Goal: Task Accomplishment & Management: Complete application form

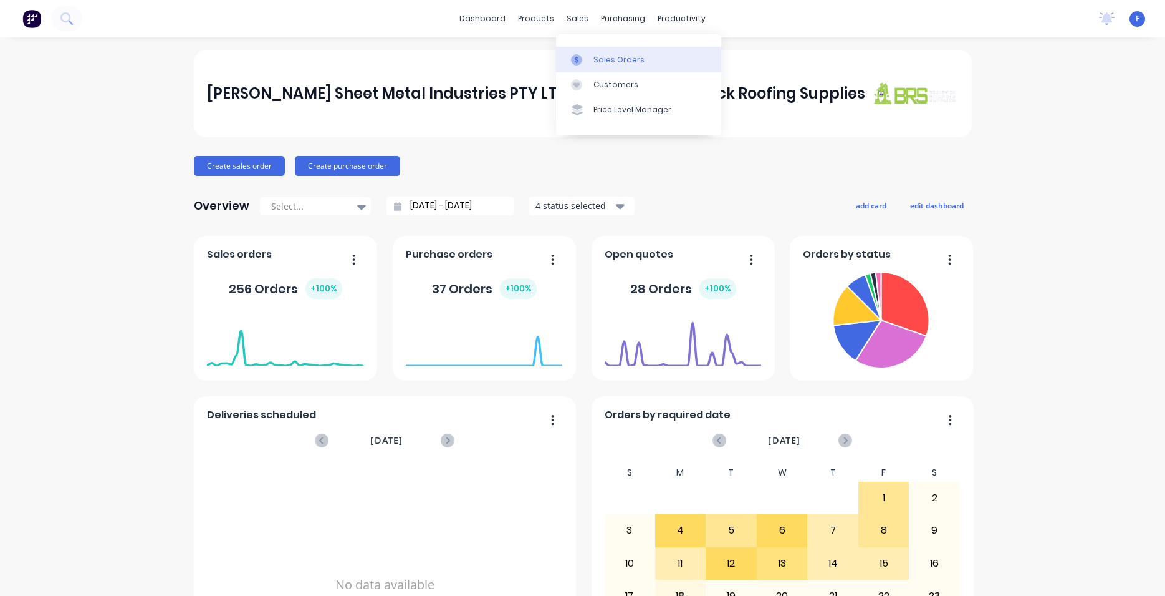
click at [610, 56] on div "Sales Orders" at bounding box center [619, 59] width 51 height 11
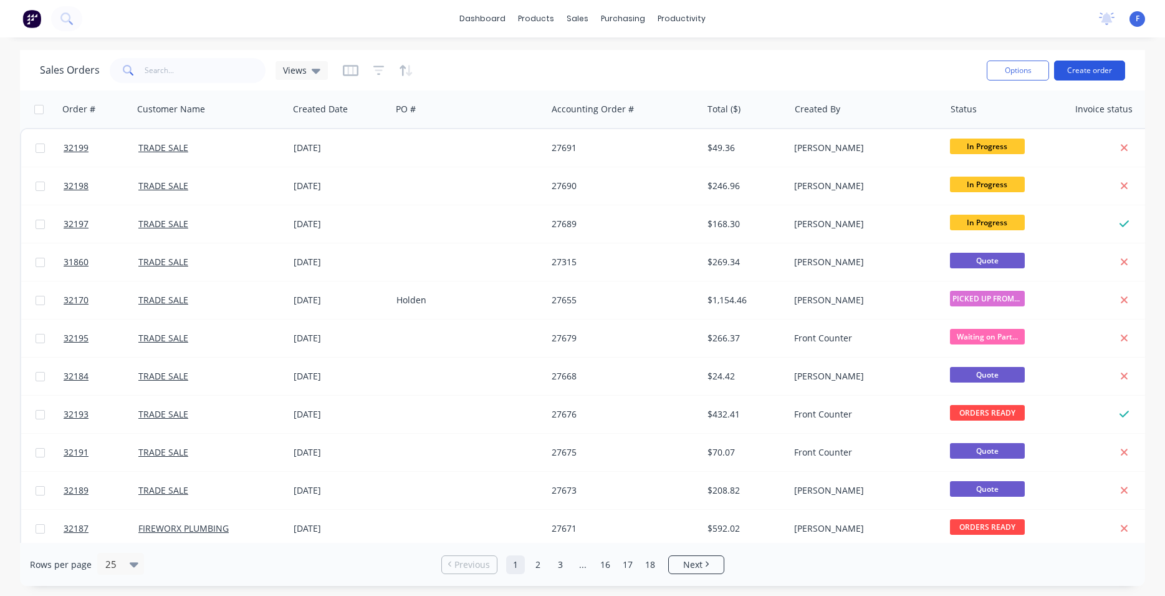
click at [1071, 67] on button "Create order" at bounding box center [1089, 70] width 71 height 20
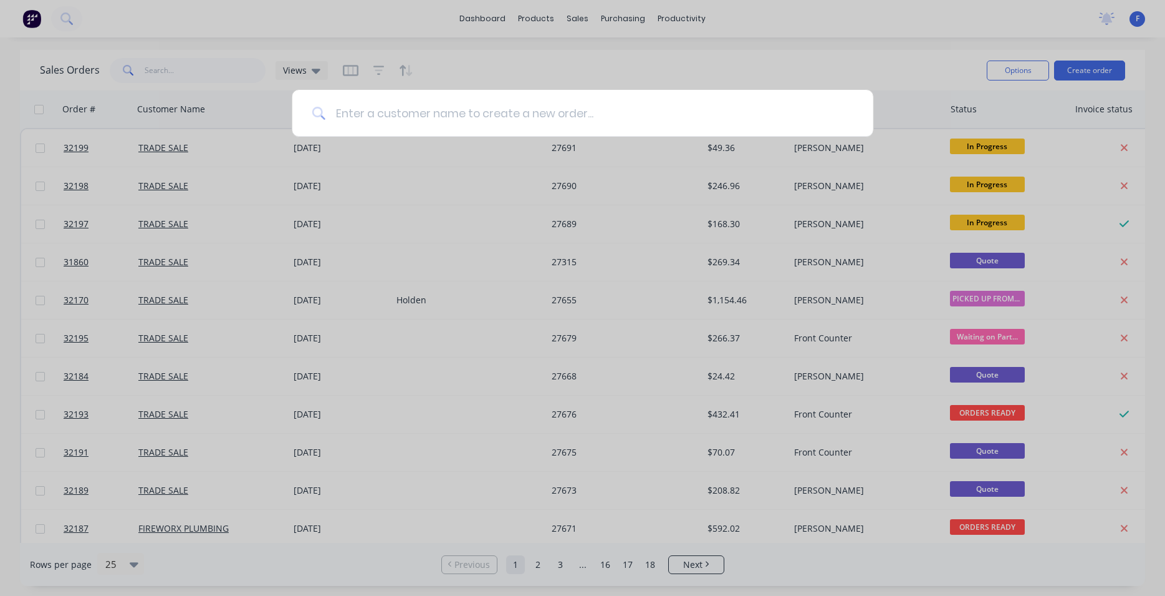
click at [394, 103] on input at bounding box center [590, 113] width 528 height 47
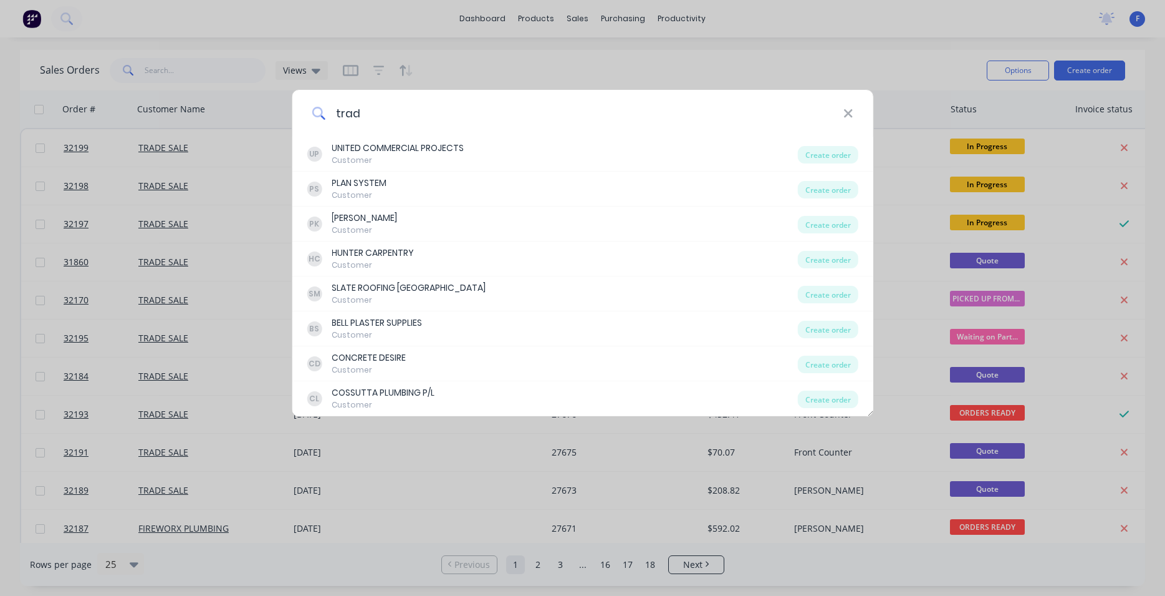
type input "trade"
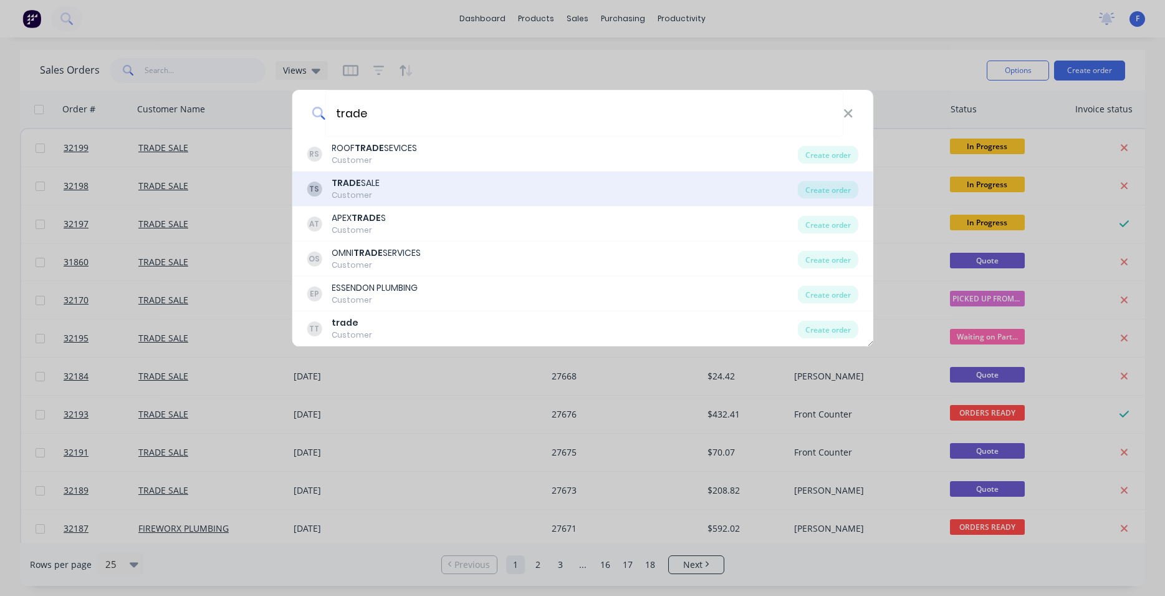
click at [455, 185] on div "TS TRADE SALE Customer" at bounding box center [552, 188] width 491 height 24
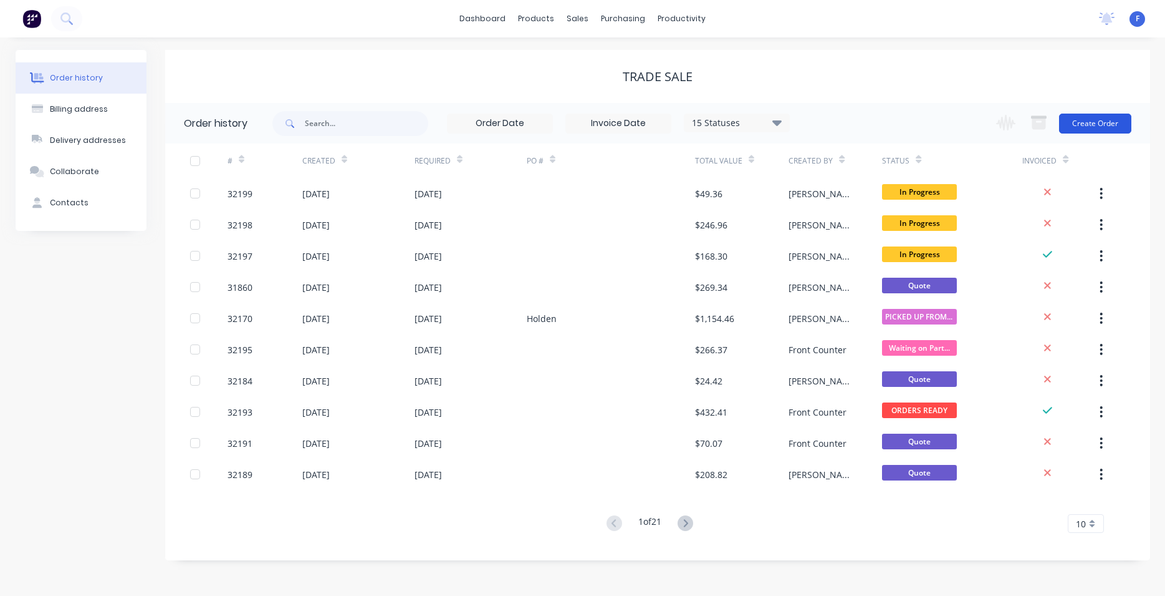
click at [1099, 128] on button "Create Order" at bounding box center [1095, 123] width 72 height 20
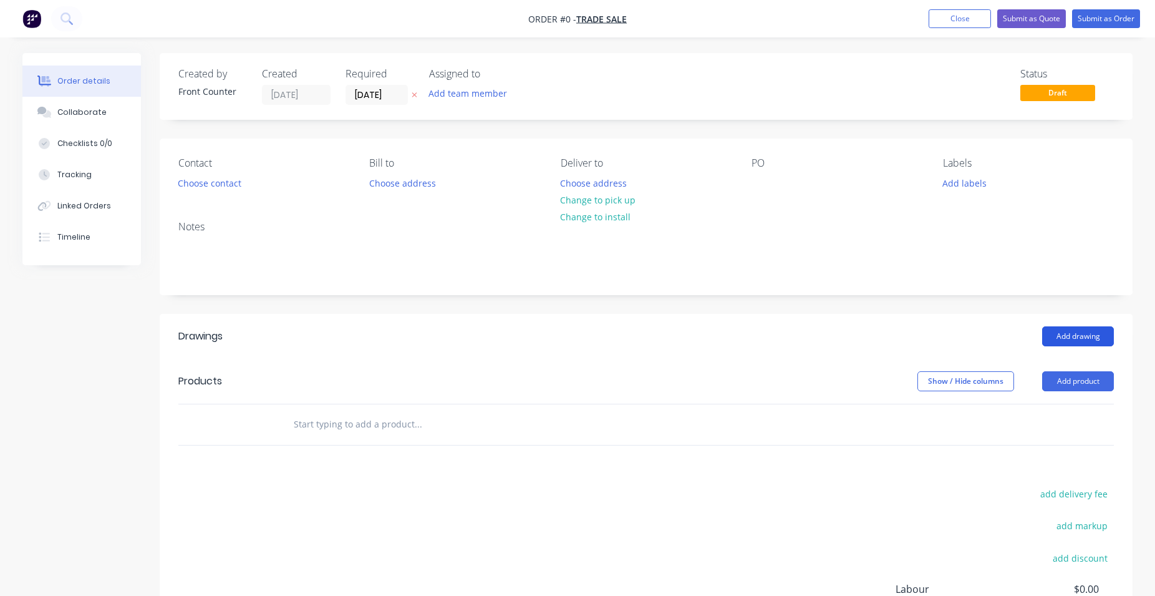
click at [1076, 332] on button "Add drawing" at bounding box center [1078, 336] width 72 height 20
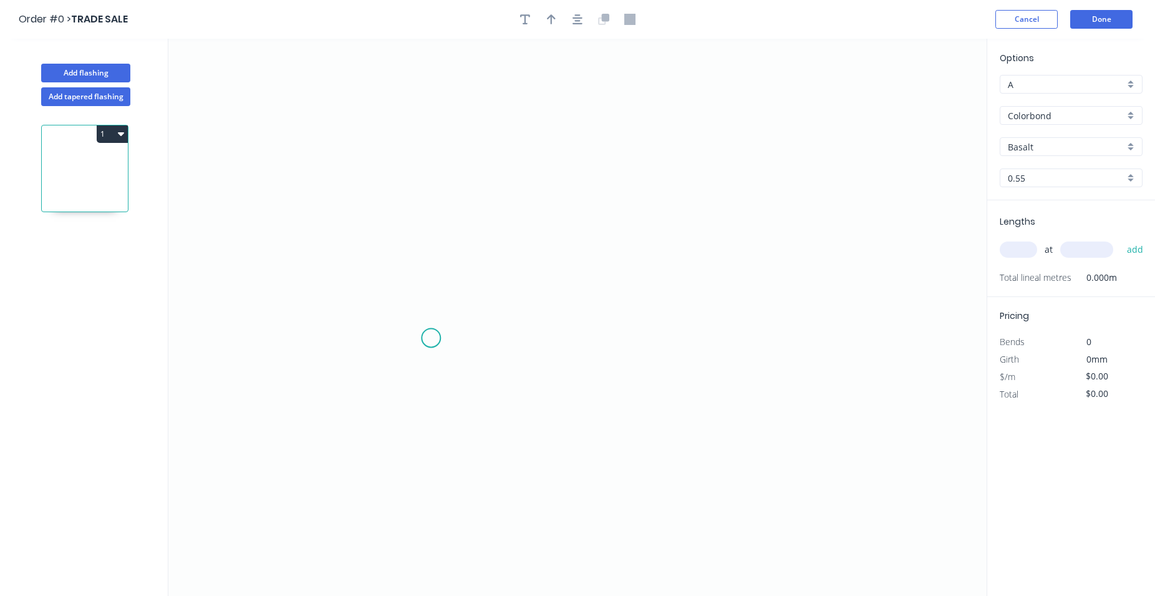
click at [433, 337] on icon "0" at bounding box center [577, 317] width 818 height 557
click at [425, 155] on icon "0" at bounding box center [577, 317] width 818 height 557
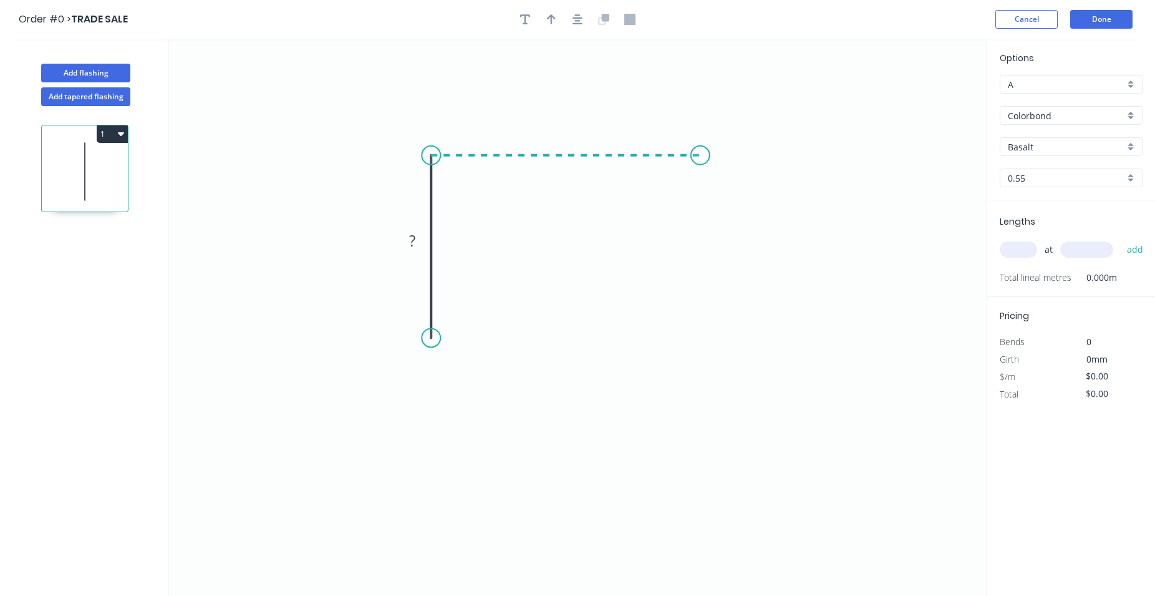
click at [700, 143] on icon "0 ?" at bounding box center [577, 317] width 818 height 557
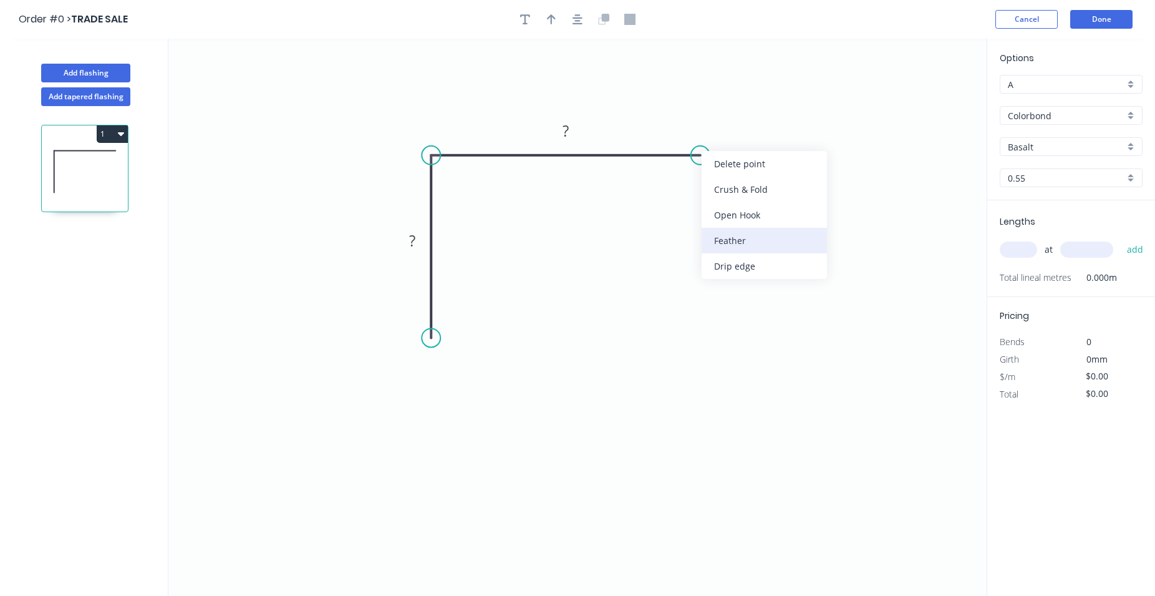
click at [748, 245] on div "Feather" at bounding box center [764, 241] width 125 height 26
click at [728, 123] on tspan "15" at bounding box center [724, 122] width 17 height 21
drag, startPoint x: 569, startPoint y: 127, endPoint x: 845, endPoint y: 22, distance: 295.4
click at [569, 127] on tspan "?" at bounding box center [565, 130] width 6 height 21
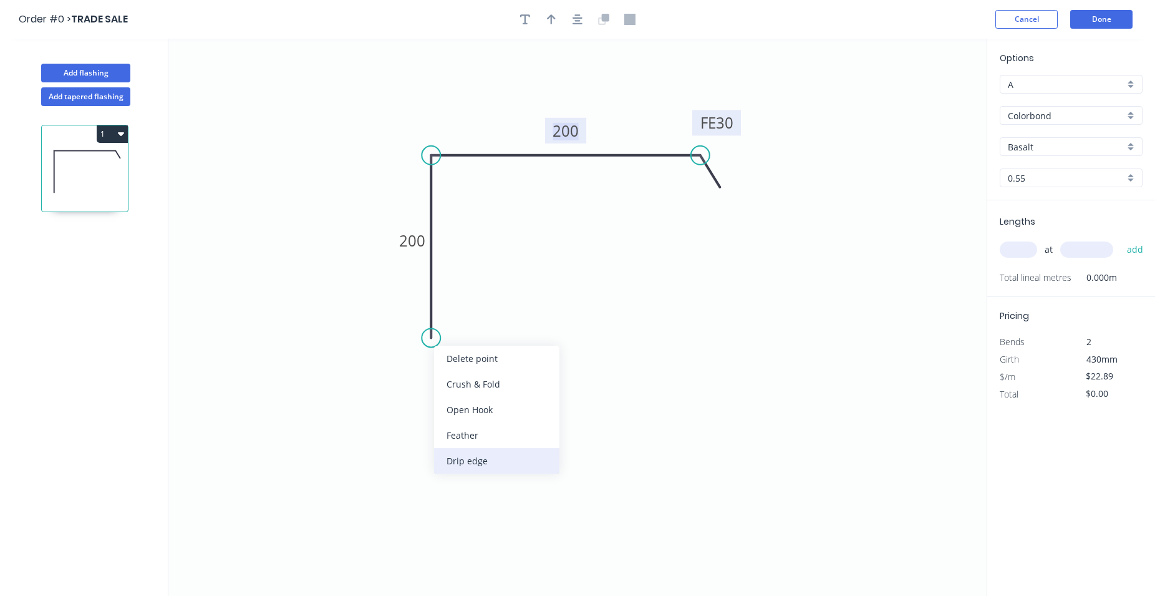
click at [502, 455] on div "Drip edge" at bounding box center [496, 461] width 125 height 26
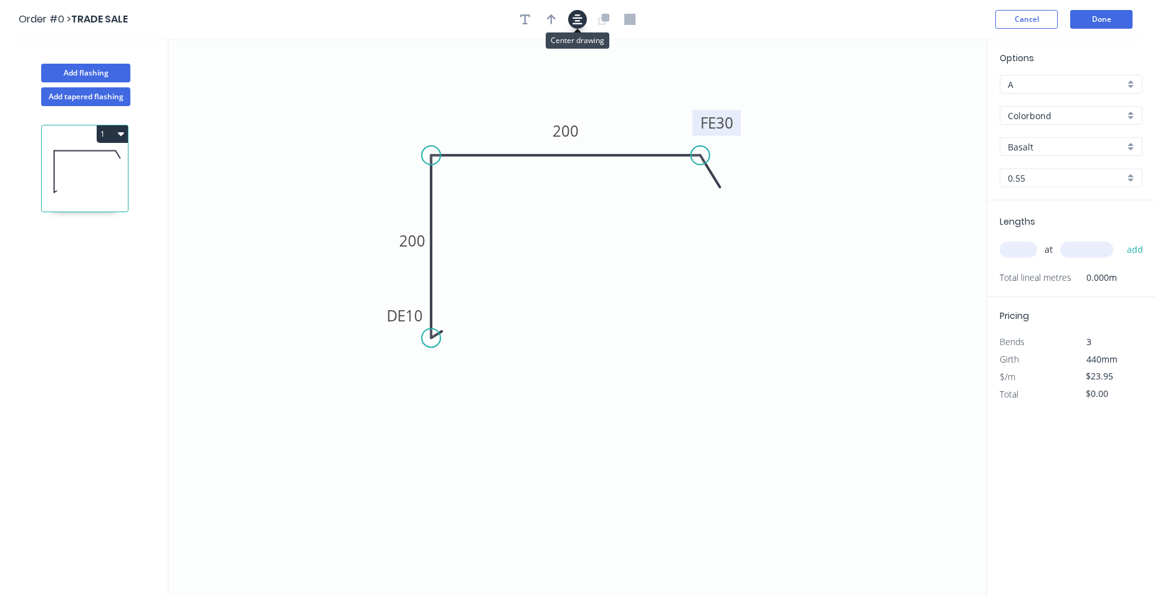
click at [578, 26] on button "button" at bounding box center [577, 19] width 19 height 19
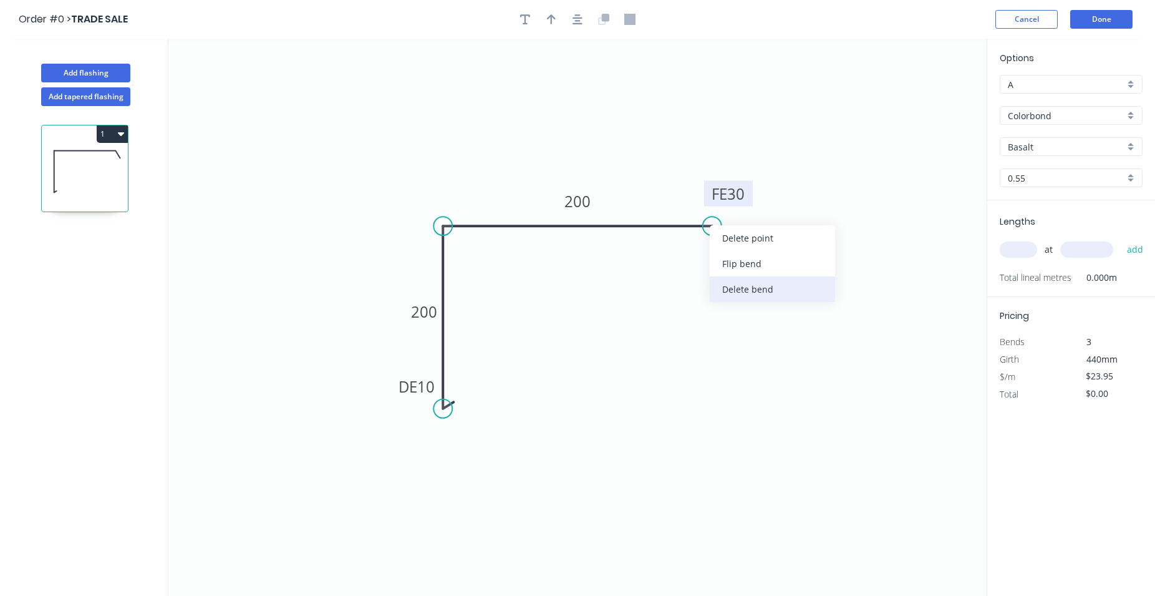
click at [742, 289] on div "Delete bend" at bounding box center [772, 289] width 125 height 26
click at [716, 229] on circle at bounding box center [712, 225] width 19 height 19
click at [748, 269] on icon "0 DE 10 200 200" at bounding box center [577, 317] width 818 height 557
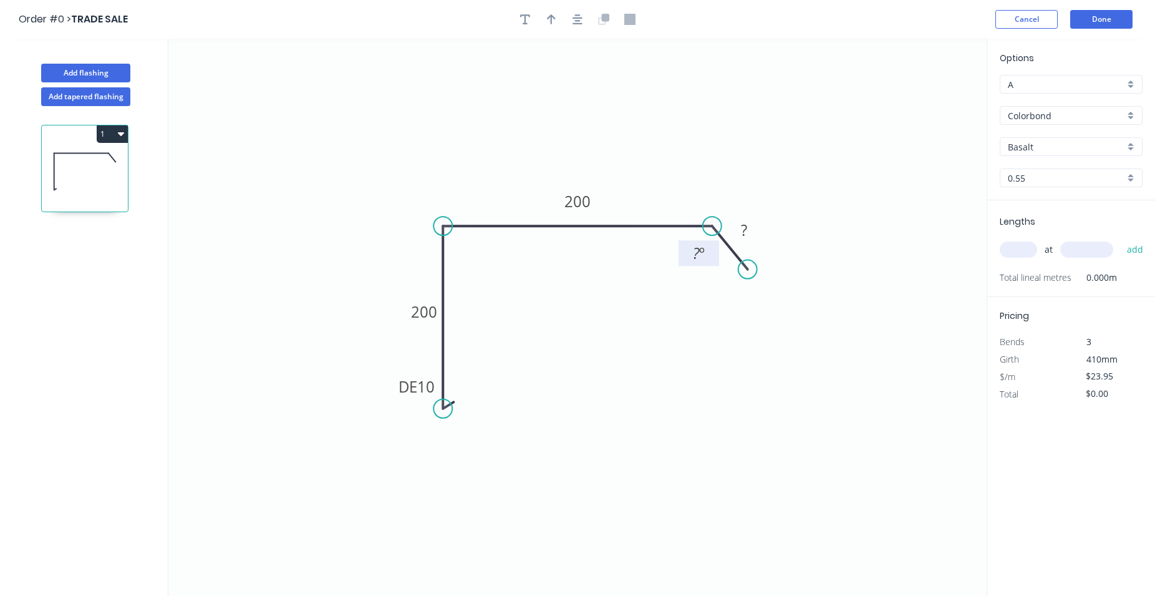
click at [701, 259] on tspan "º" at bounding box center [702, 253] width 6 height 21
type input "$23.95"
click at [1132, 148] on div "Basalt" at bounding box center [1071, 146] width 143 height 19
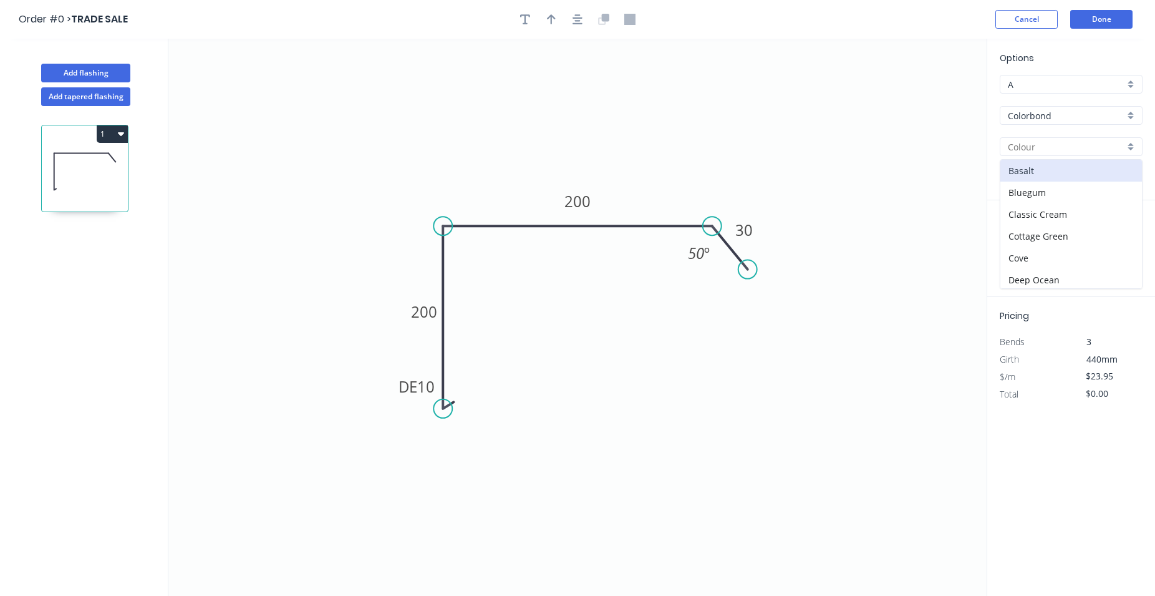
scroll to position [213, 0]
click at [1049, 197] on div "Jasper" at bounding box center [1071, 197] width 142 height 22
type input "Jasper"
click at [1019, 253] on input "text" at bounding box center [1018, 249] width 37 height 16
type input "2"
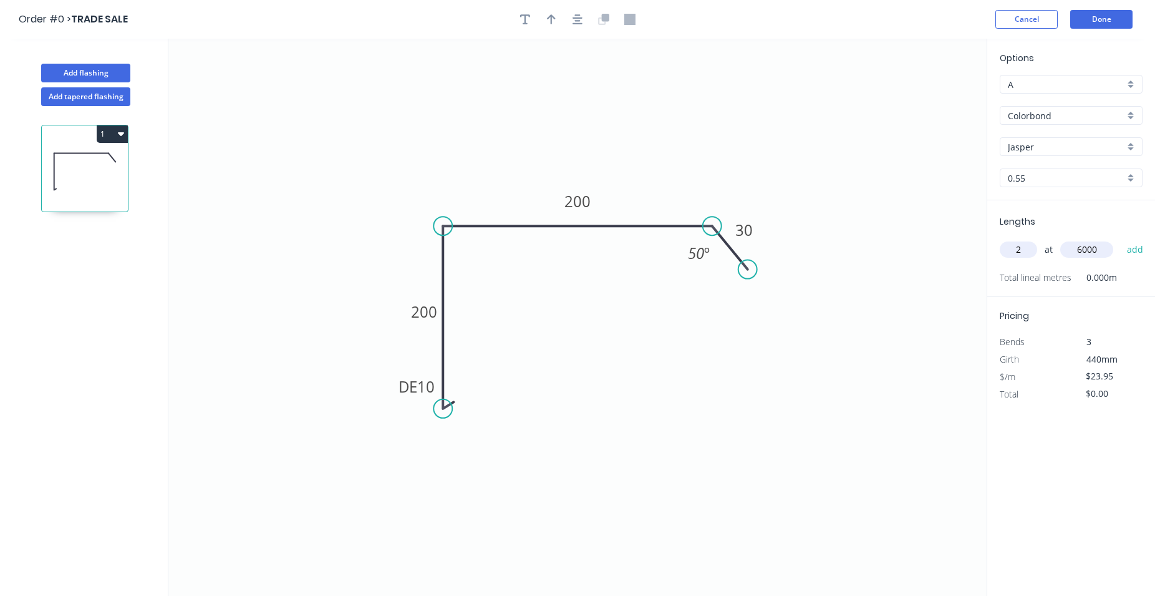
type input "6000"
click at [1121, 239] on button "add" at bounding box center [1135, 249] width 29 height 21
type input "$287.40"
click at [1104, 20] on button "Done" at bounding box center [1101, 19] width 62 height 19
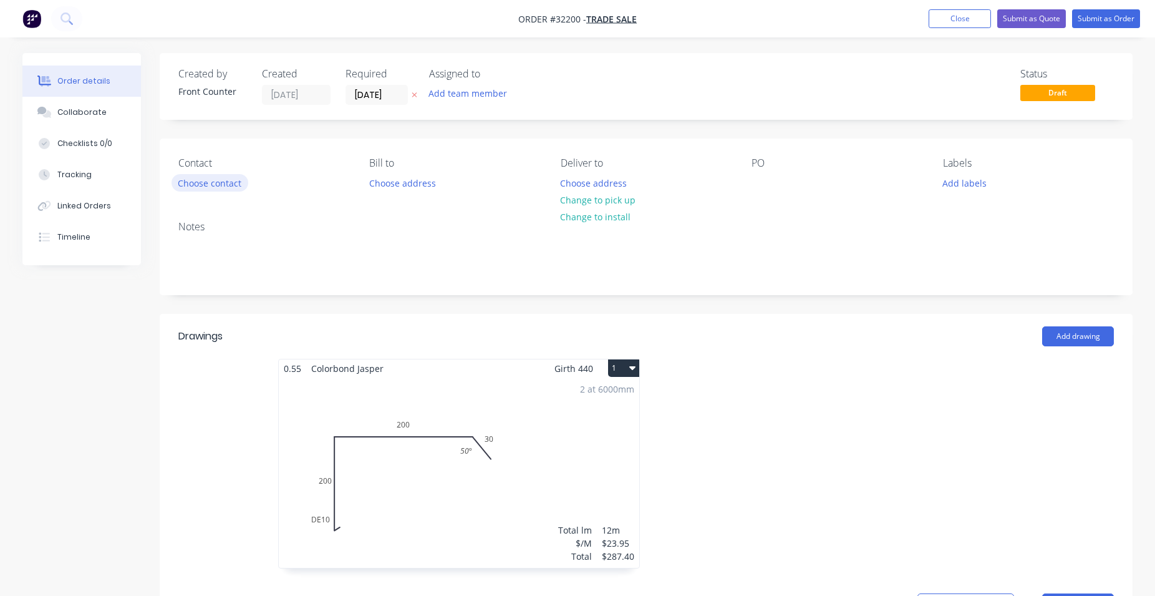
click at [234, 180] on button "Choose contact" at bounding box center [209, 182] width 77 height 17
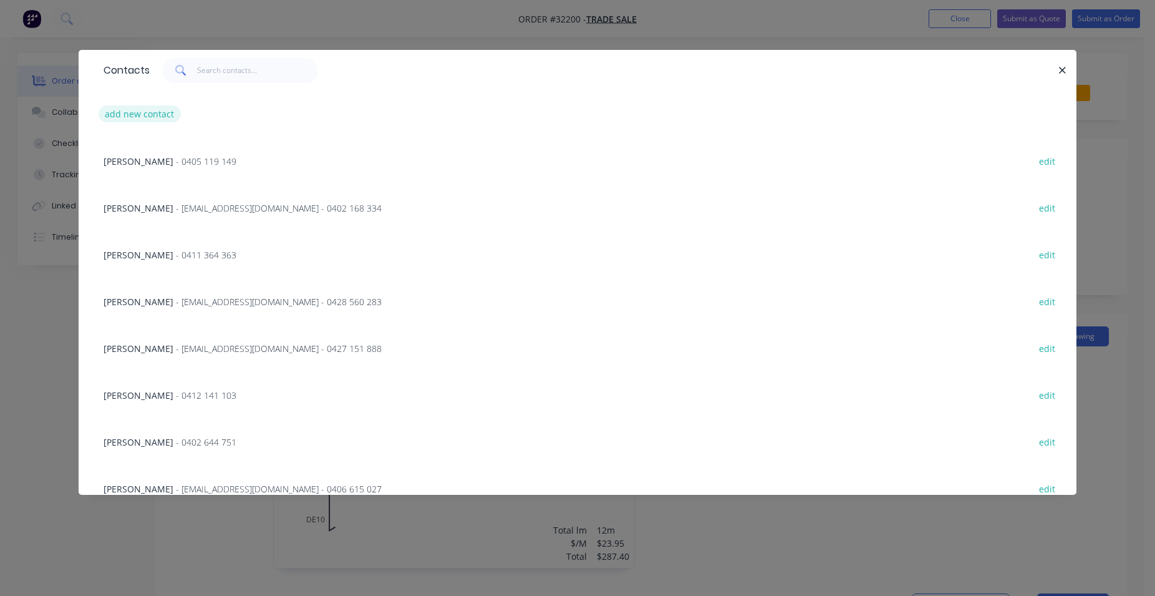
click at [136, 115] on button "add new contact" at bounding box center [140, 113] width 82 height 17
select select "AU"
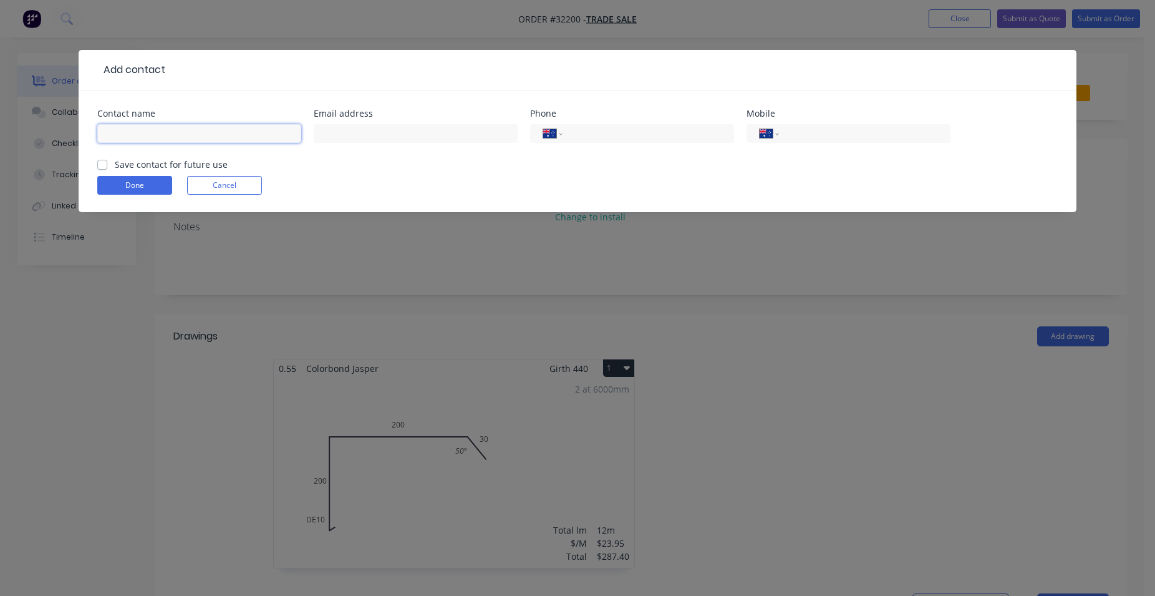
click at [277, 131] on input "text" at bounding box center [199, 133] width 204 height 19
type input "[PERSON_NAME]"
type input "0475 391 910"
click at [115, 163] on label "Save contact for future use" at bounding box center [171, 164] width 113 height 13
click at [100, 163] on input "Save contact for future use" at bounding box center [102, 164] width 10 height 12
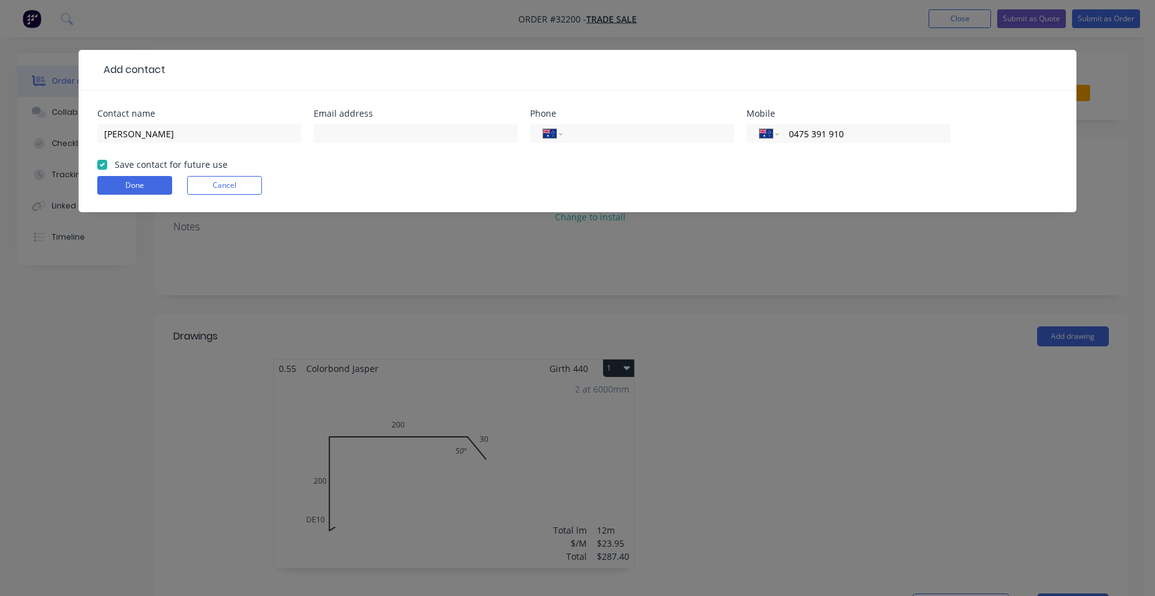
checkbox input "true"
click at [142, 181] on button "Done" at bounding box center [134, 185] width 75 height 19
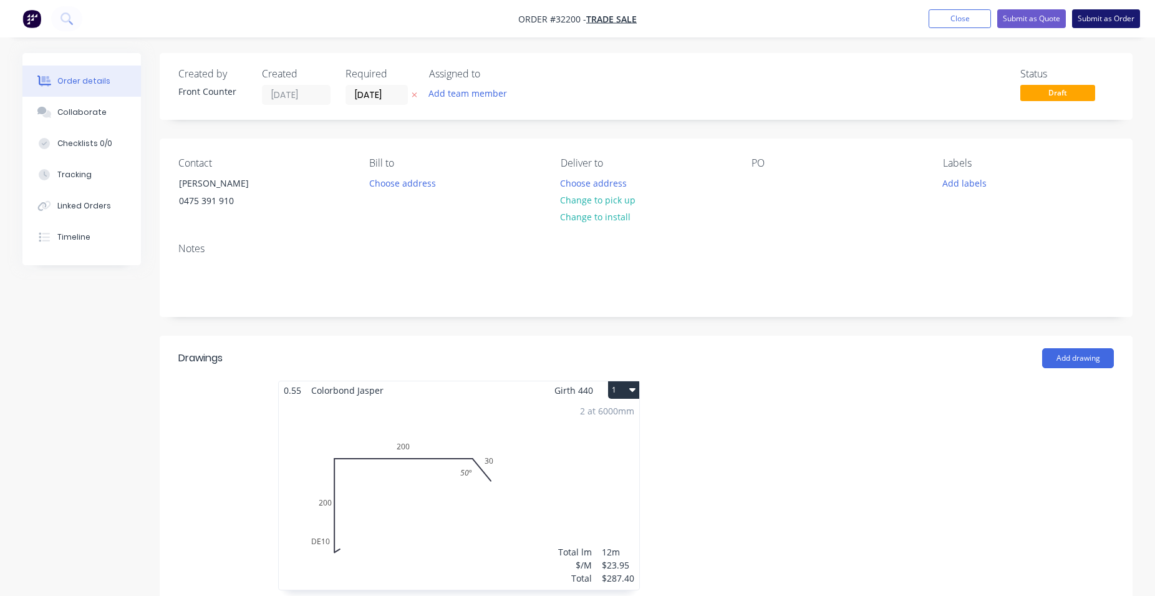
click at [1114, 20] on button "Submit as Order" at bounding box center [1106, 18] width 68 height 19
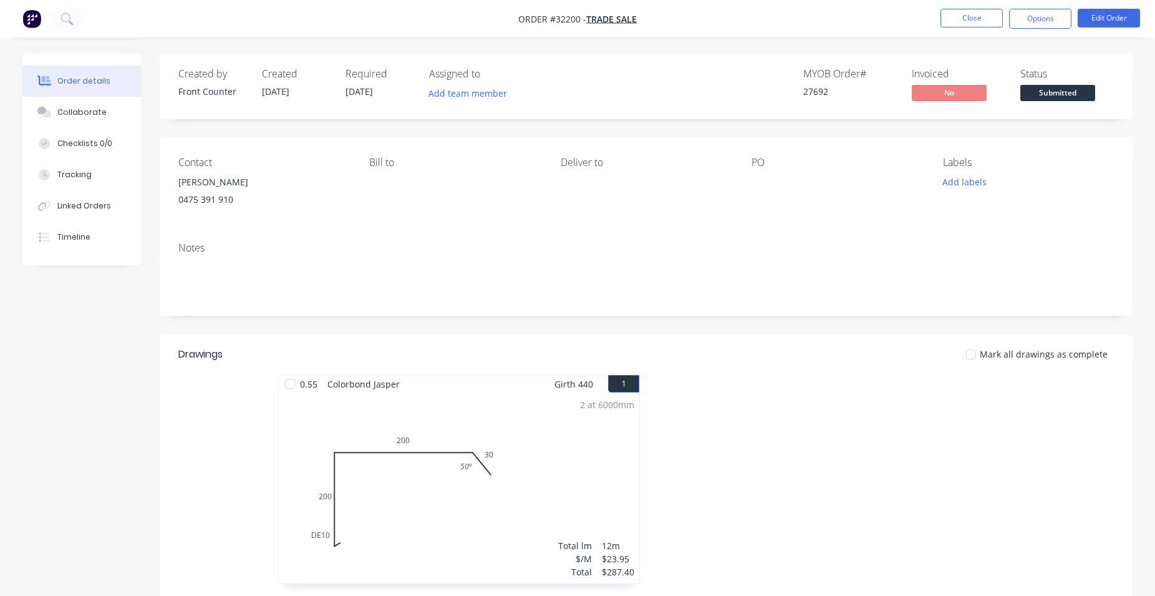
click at [582, 444] on div "2 at 6000mm Total lm $/M Total 12m $23.95 $287.40" at bounding box center [459, 488] width 360 height 190
click at [1052, 95] on span "Submitted" at bounding box center [1057, 93] width 75 height 16
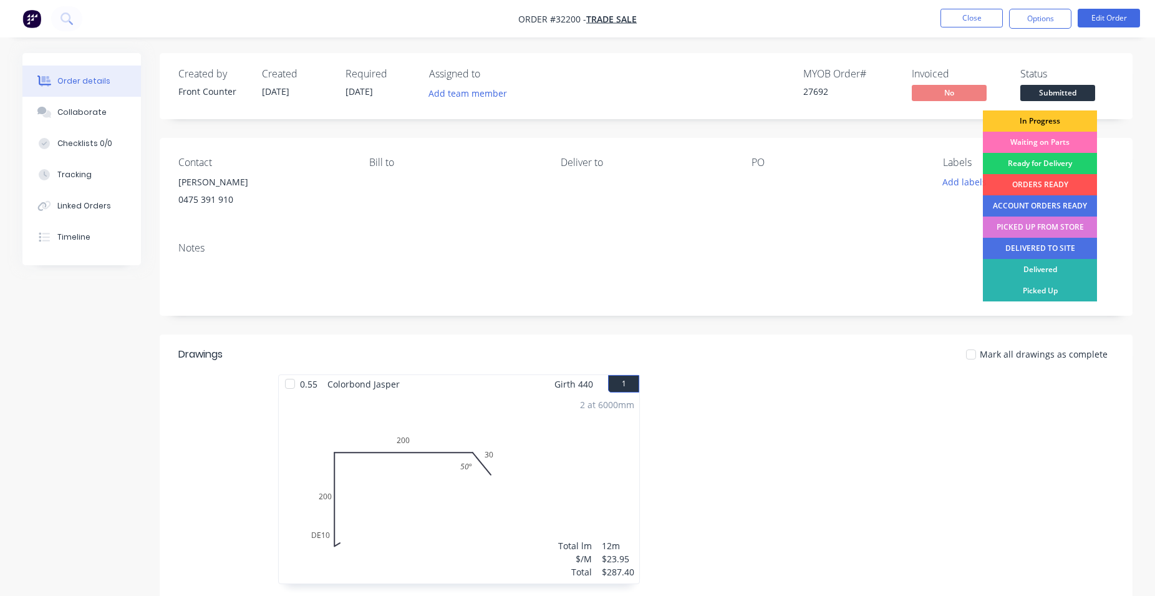
click at [1032, 123] on div "In Progress" at bounding box center [1040, 120] width 114 height 21
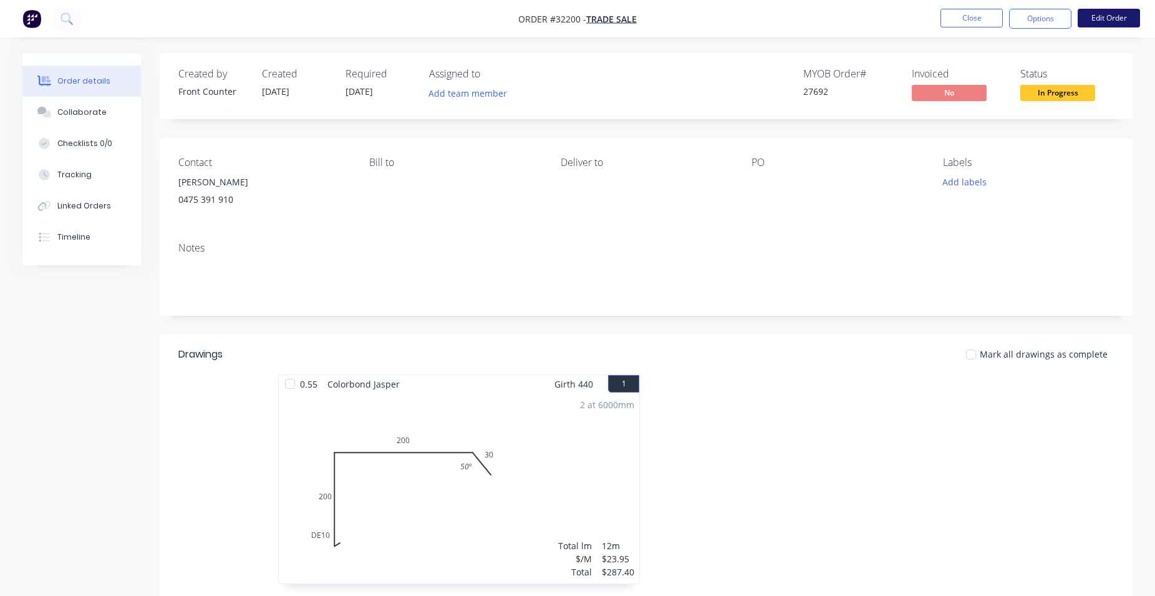
click at [1089, 16] on button "Edit Order" at bounding box center [1109, 18] width 62 height 19
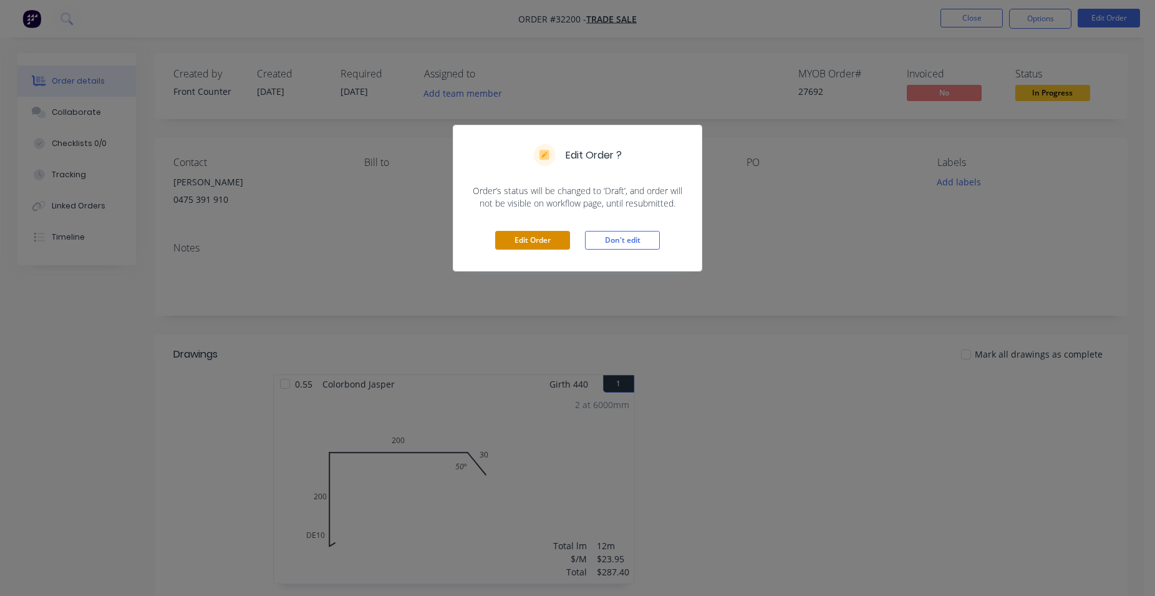
click at [543, 233] on button "Edit Order" at bounding box center [532, 240] width 75 height 19
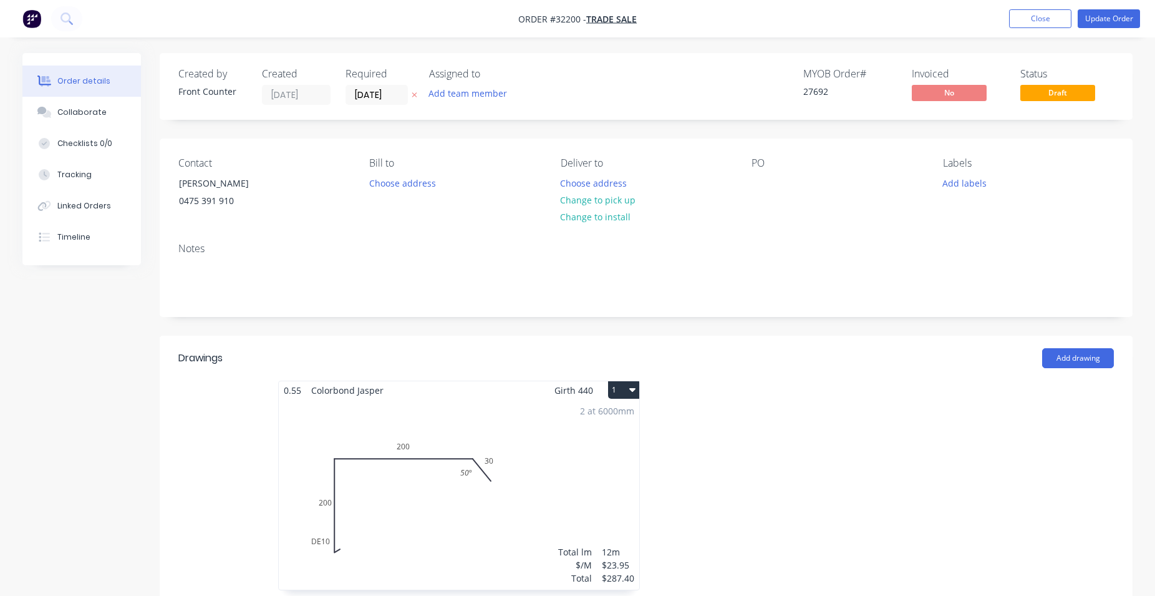
scroll to position [254, 0]
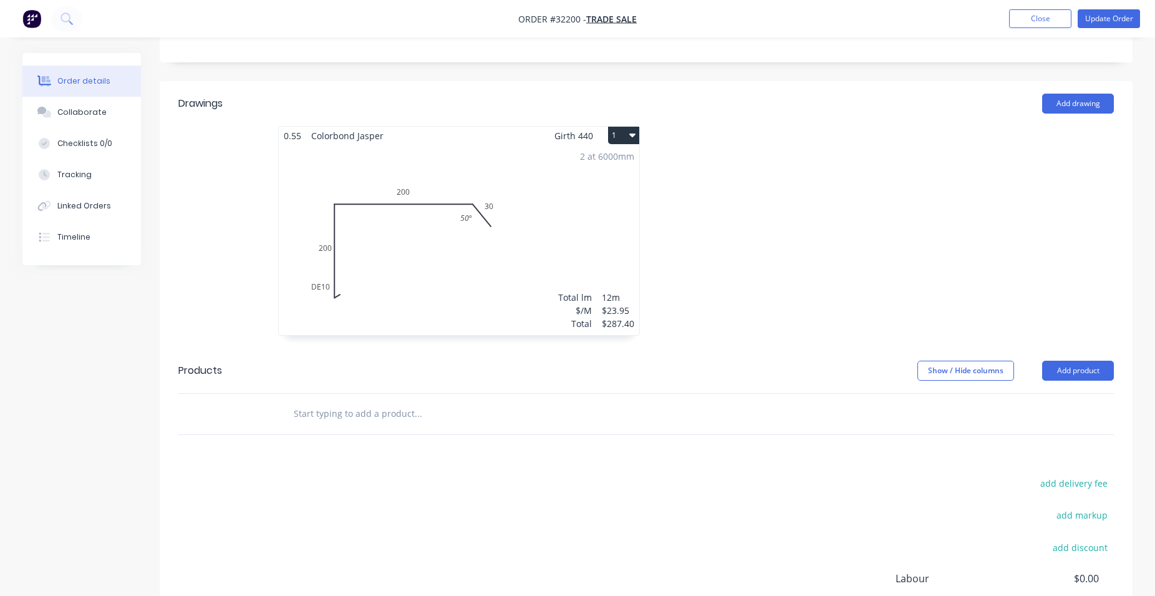
click at [532, 141] on div "0.55 Colorbond Jasper Girth 440 1" at bounding box center [459, 136] width 360 height 18
click at [576, 222] on div "2 at 6000mm Total lm $/M Total 12m $23.95 $287.40" at bounding box center [459, 240] width 360 height 190
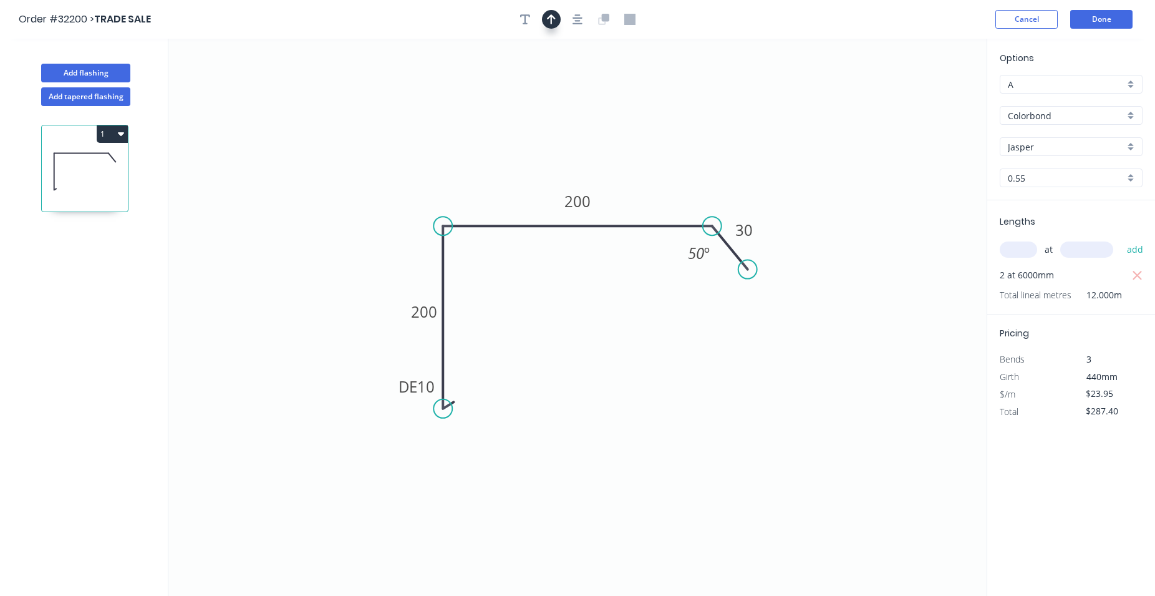
click at [551, 26] on button "button" at bounding box center [551, 19] width 19 height 19
drag, startPoint x: 920, startPoint y: 98, endPoint x: 637, endPoint y: 171, distance: 292.3
click at [624, 178] on icon at bounding box center [623, 163] width 11 height 40
click at [1112, 19] on button "Done" at bounding box center [1101, 19] width 62 height 19
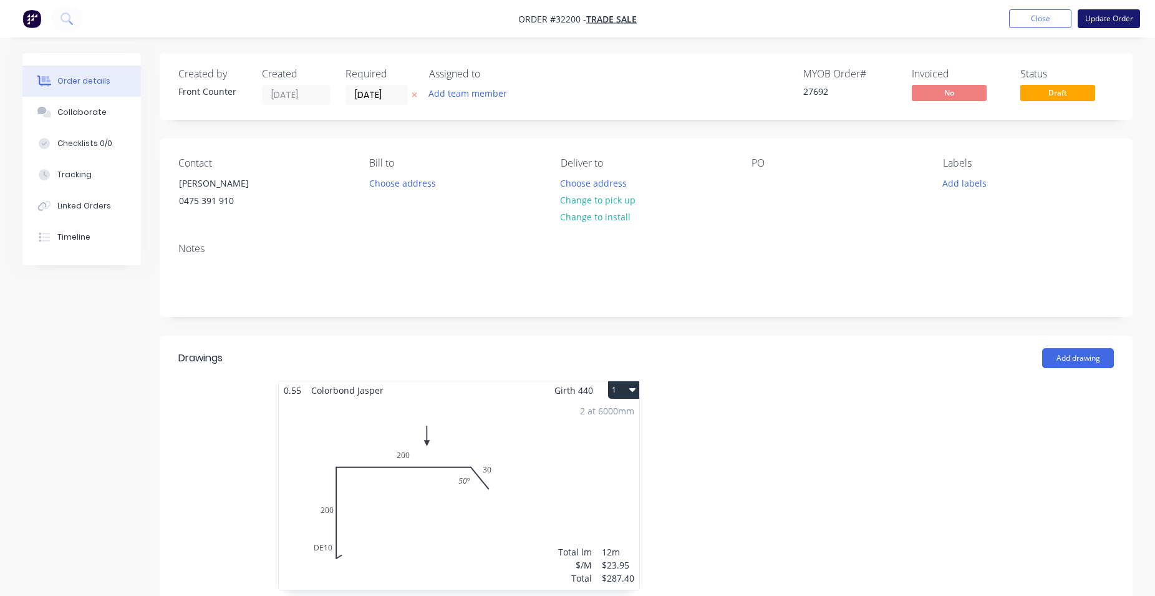
click at [1092, 22] on button "Update Order" at bounding box center [1109, 18] width 62 height 19
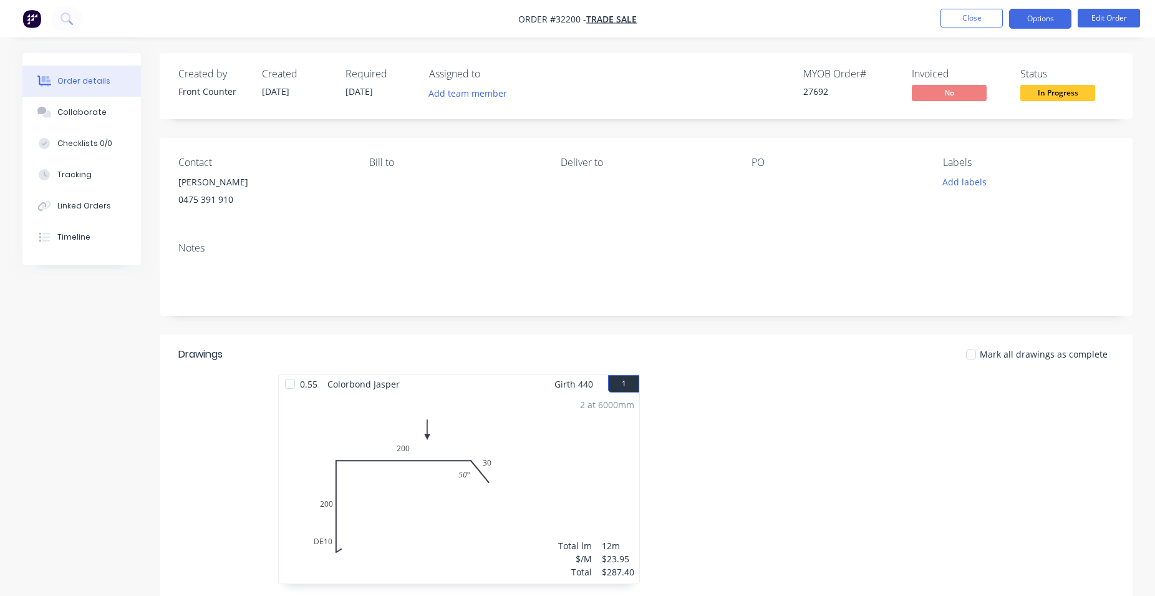
click at [1050, 19] on button "Options" at bounding box center [1040, 19] width 62 height 20
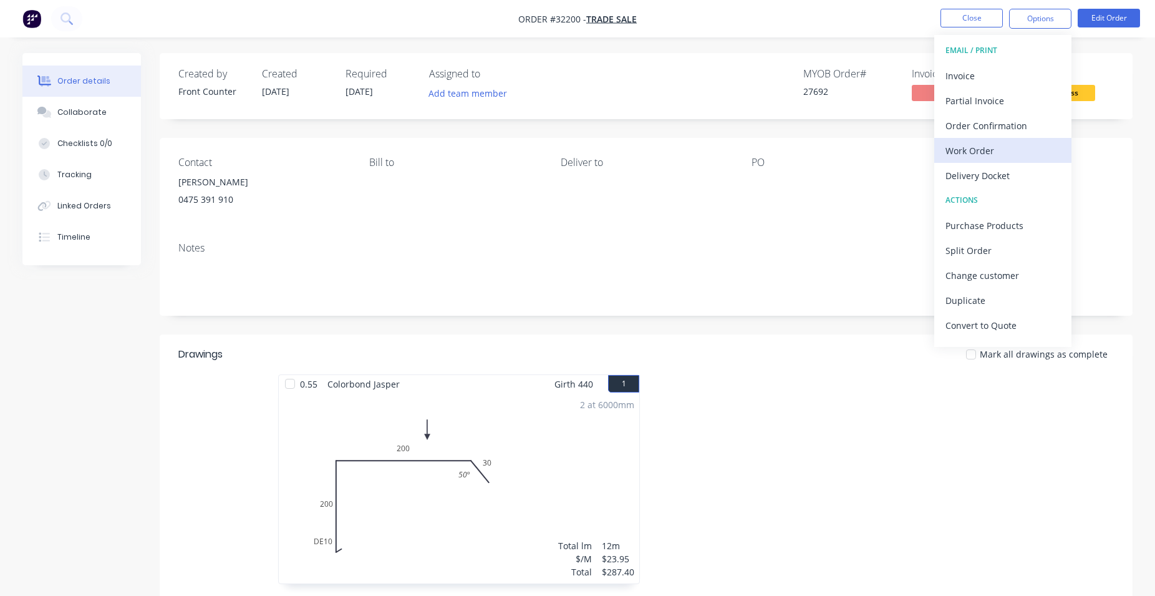
click at [967, 145] on div "Work Order" at bounding box center [1002, 151] width 115 height 18
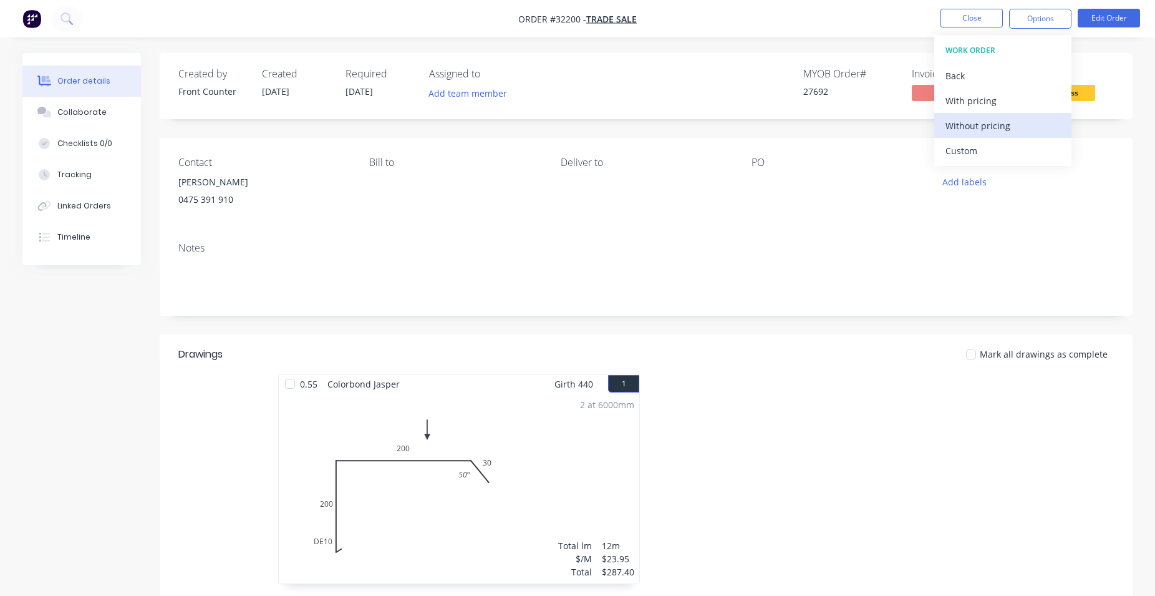
click at [1005, 123] on div "Without pricing" at bounding box center [1002, 126] width 115 height 18
